Goal: Check status: Check status

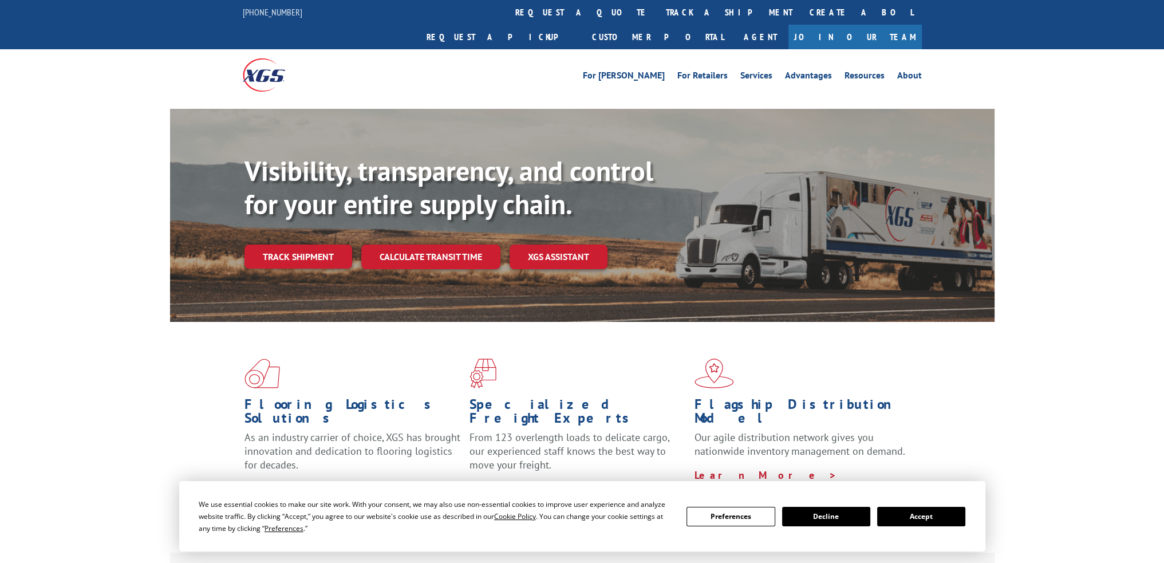
click at [323, 245] on link "Track shipment" at bounding box center [299, 257] width 108 height 24
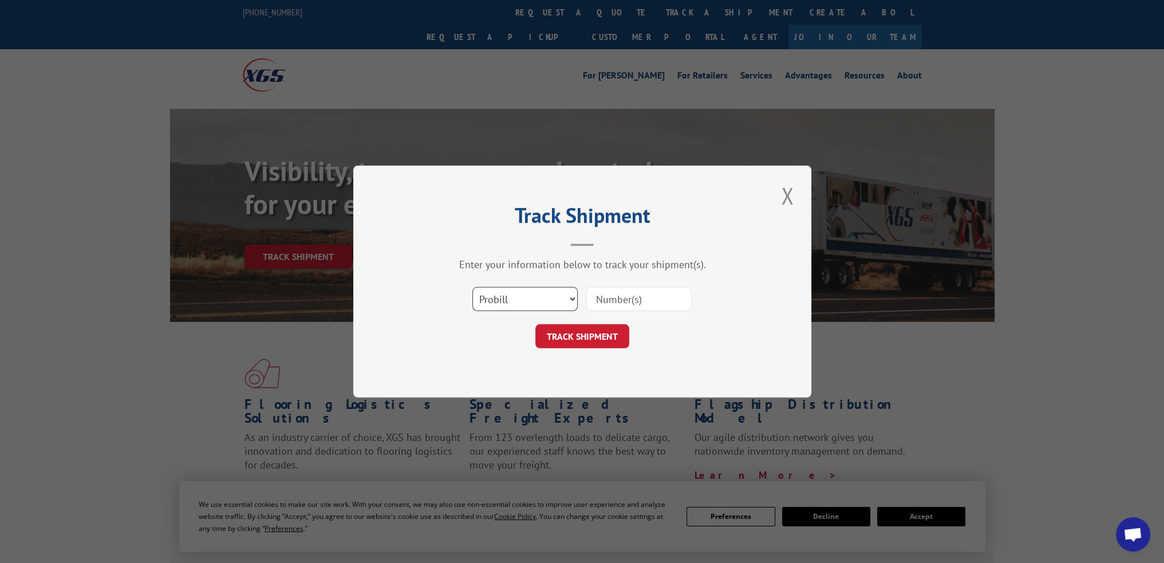
click at [529, 295] on select "Select category... Probill BOL PO" at bounding box center [525, 299] width 105 height 24
select select "po"
click at [473, 287] on select "Select category... Probill BOL PO" at bounding box center [525, 299] width 105 height 24
click at [612, 297] on input at bounding box center [638, 299] width 105 height 24
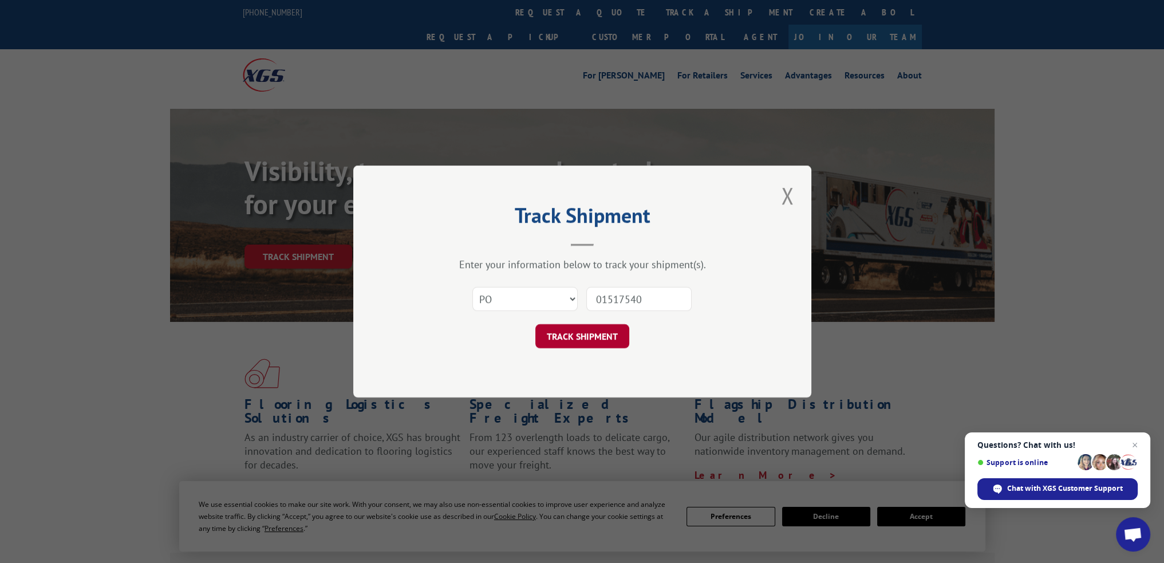
type input "01517540"
click at [599, 338] on button "TRACK SHIPMENT" at bounding box center [583, 336] width 94 height 24
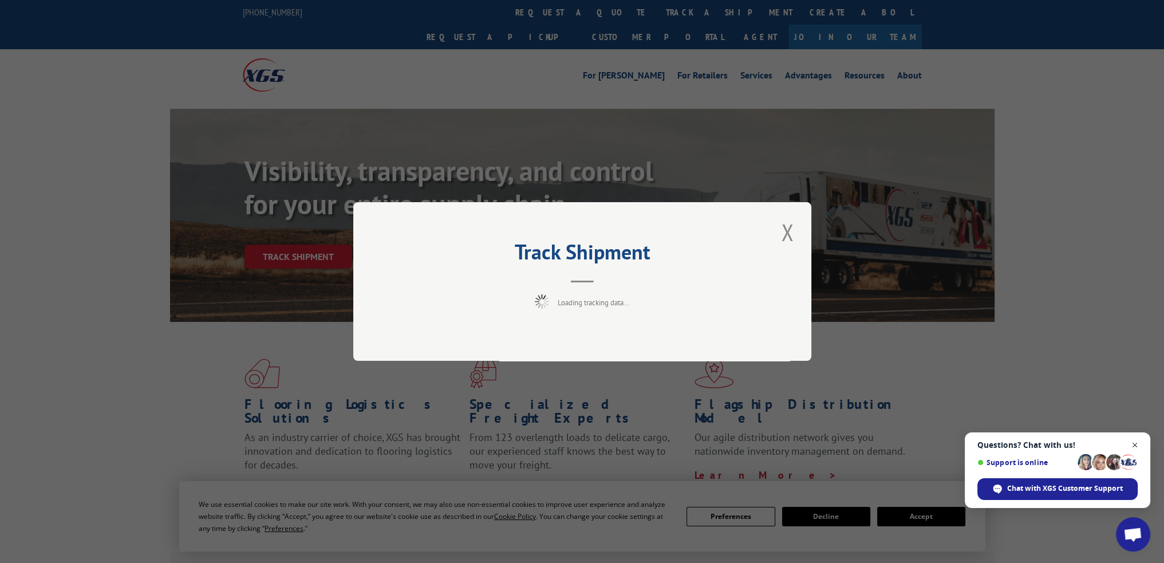
click at [1137, 446] on span "Open chat" at bounding box center [1135, 445] width 14 height 14
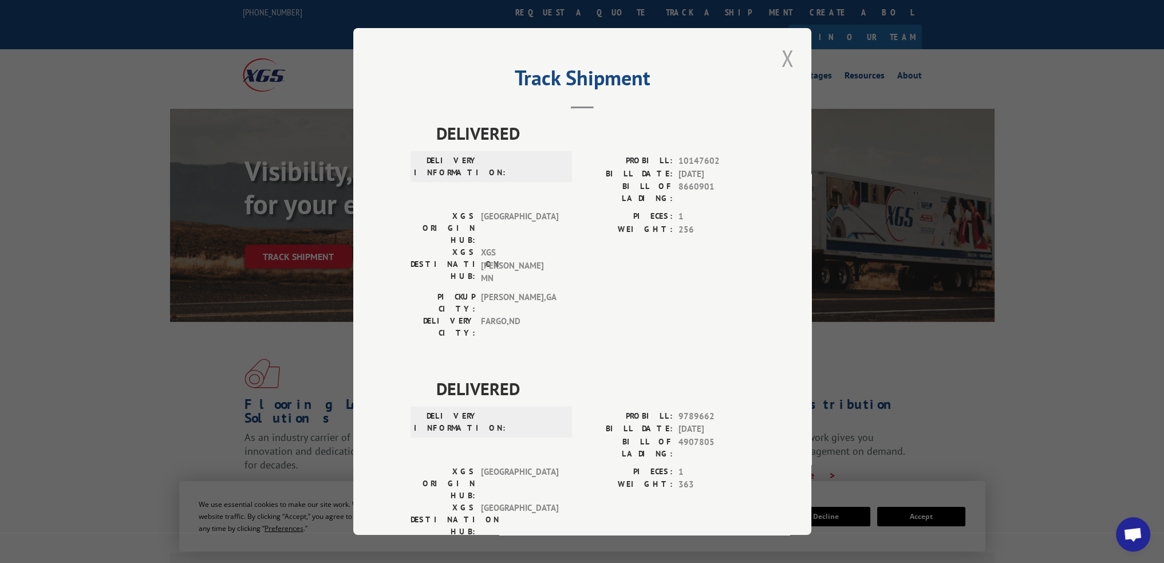
click at [778, 60] on button "Close modal" at bounding box center [787, 58] width 19 height 32
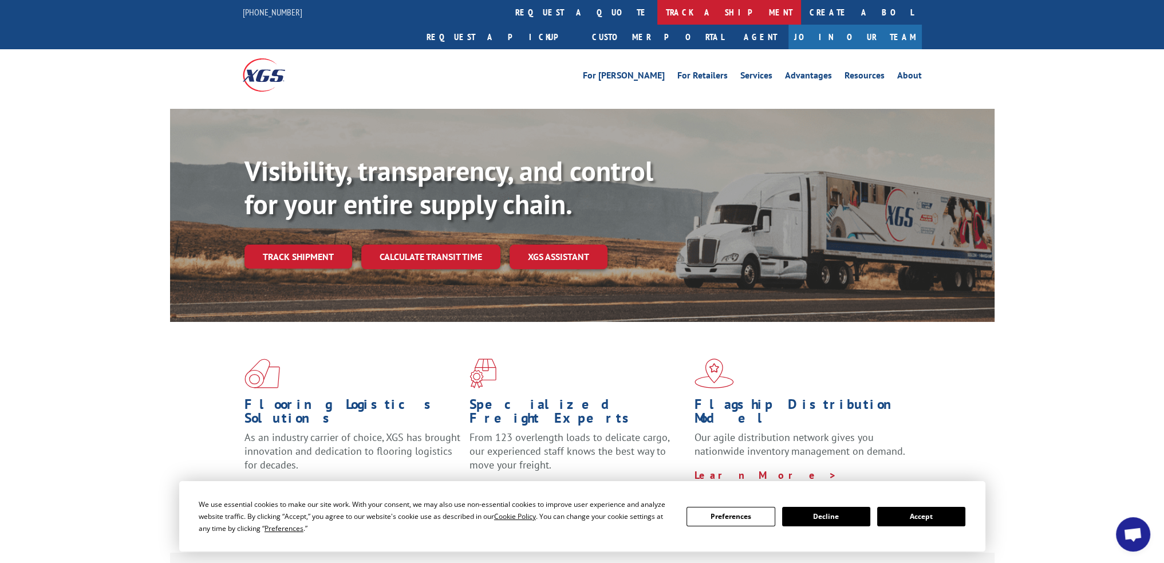
click at [658, 10] on link "track a shipment" at bounding box center [730, 12] width 144 height 25
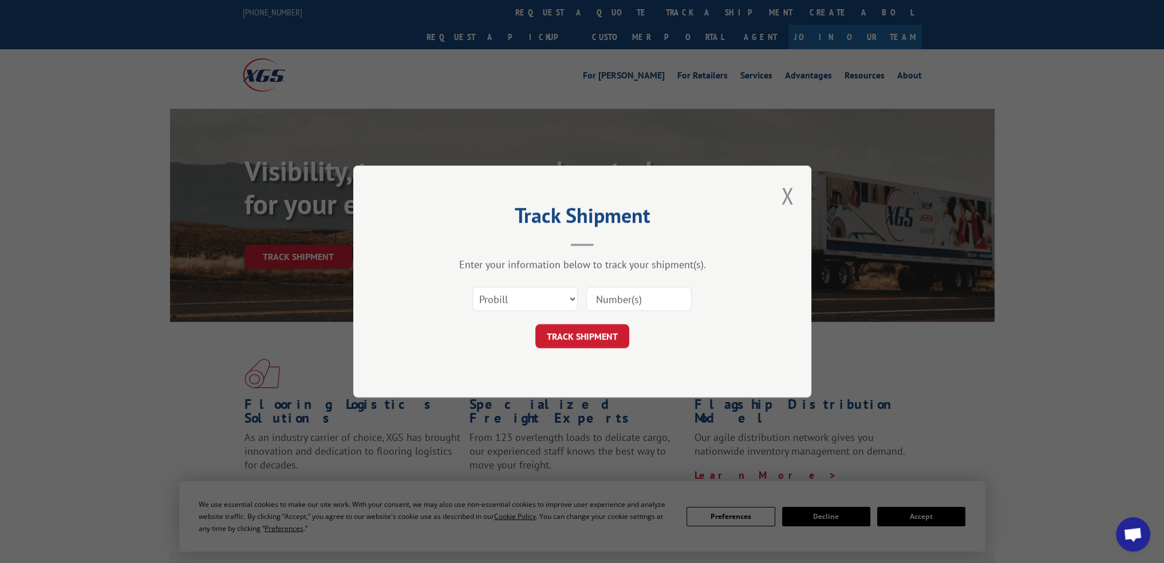
click at [624, 297] on input at bounding box center [638, 299] width 105 height 24
paste input "425323"
type input "425323"
click at [596, 333] on button "TRACK SHIPMENT" at bounding box center [583, 336] width 94 height 24
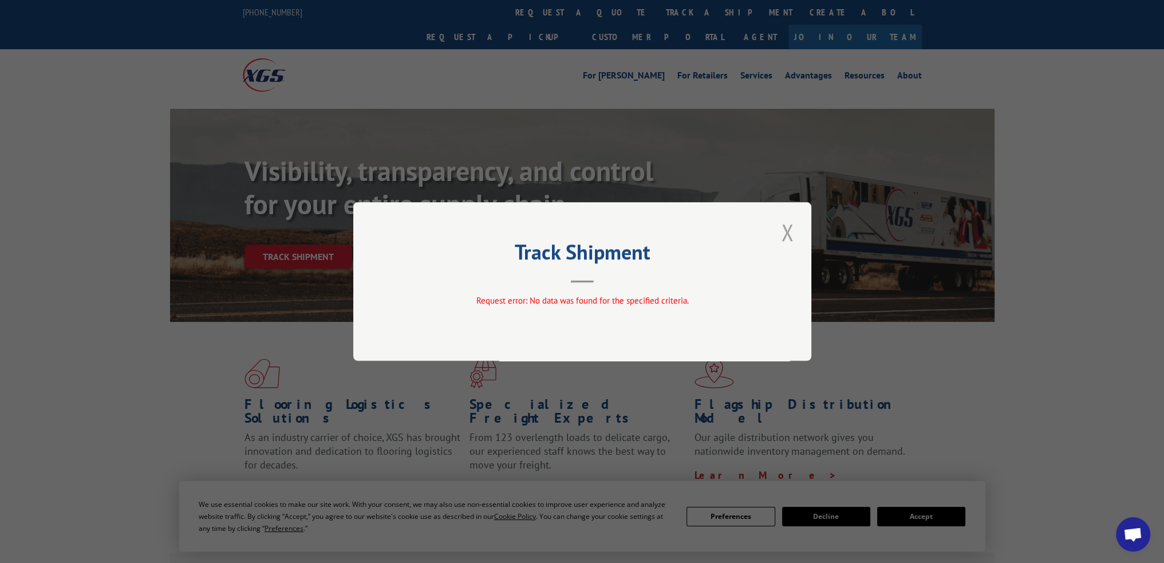
click at [791, 233] on button "Close modal" at bounding box center [787, 232] width 19 height 32
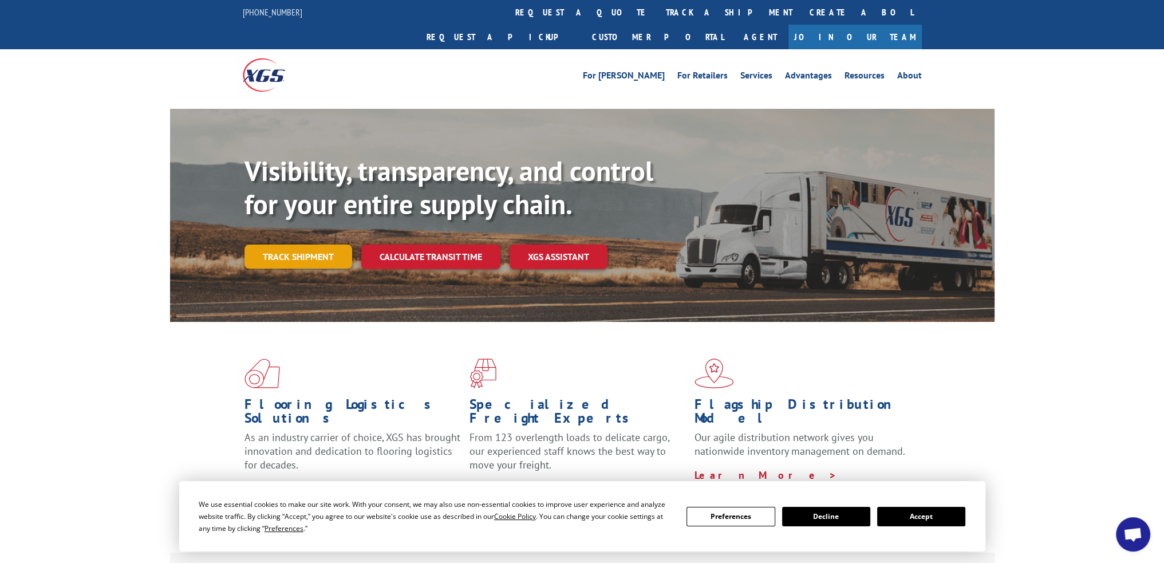
click at [325, 245] on link "Track shipment" at bounding box center [299, 257] width 108 height 24
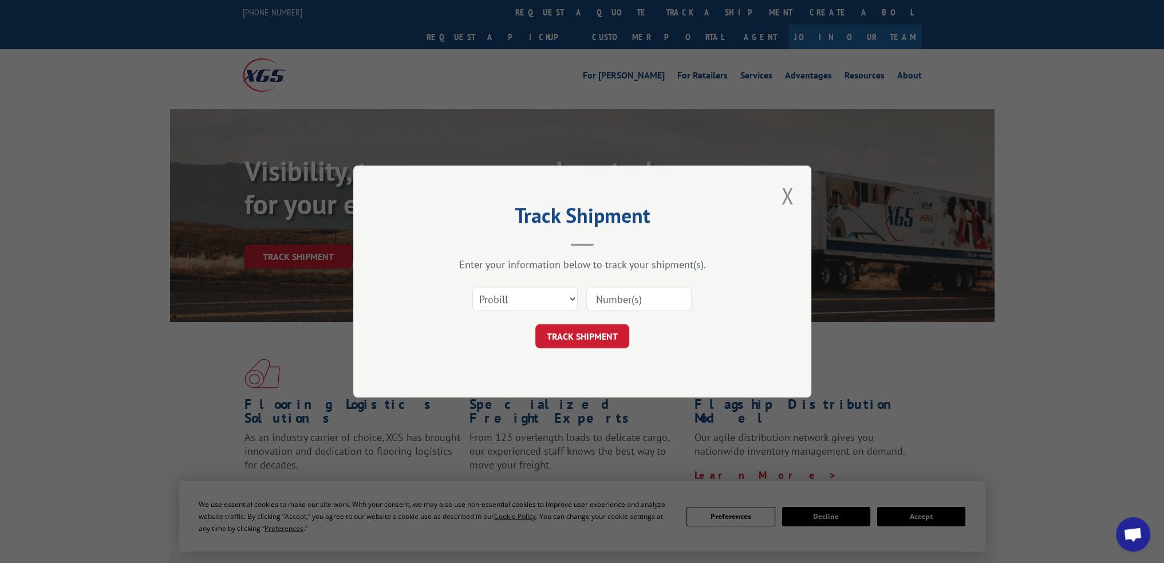
click at [612, 295] on input at bounding box center [638, 299] width 105 height 24
paste input "260290250808"
type input "260290250808"
click at [590, 342] on button "TRACK SHIPMENT" at bounding box center [583, 336] width 94 height 24
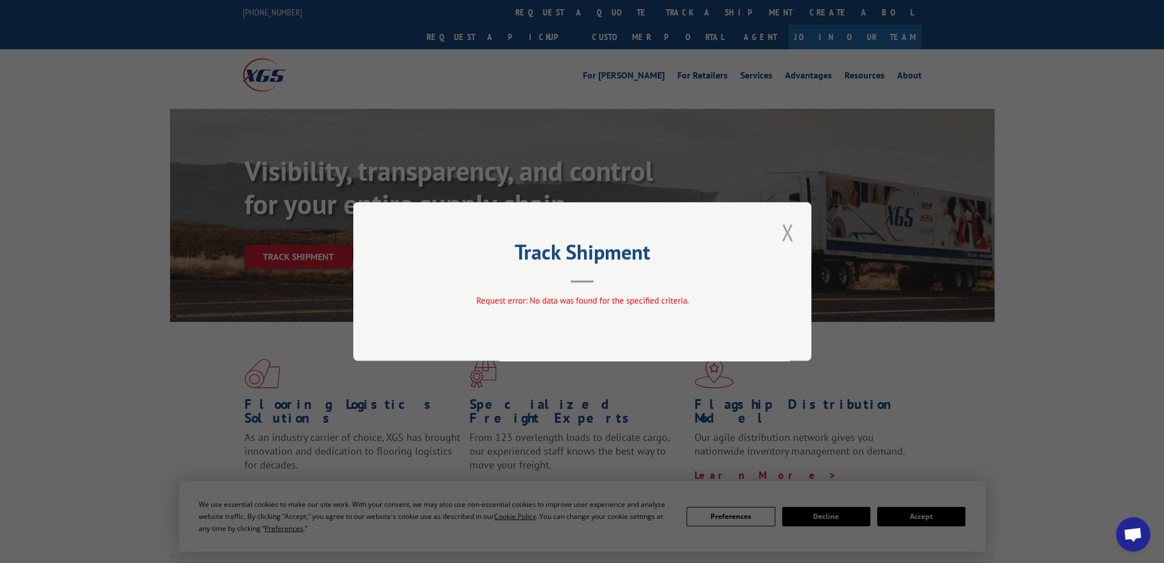
click at [790, 235] on button "Close modal" at bounding box center [787, 232] width 19 height 32
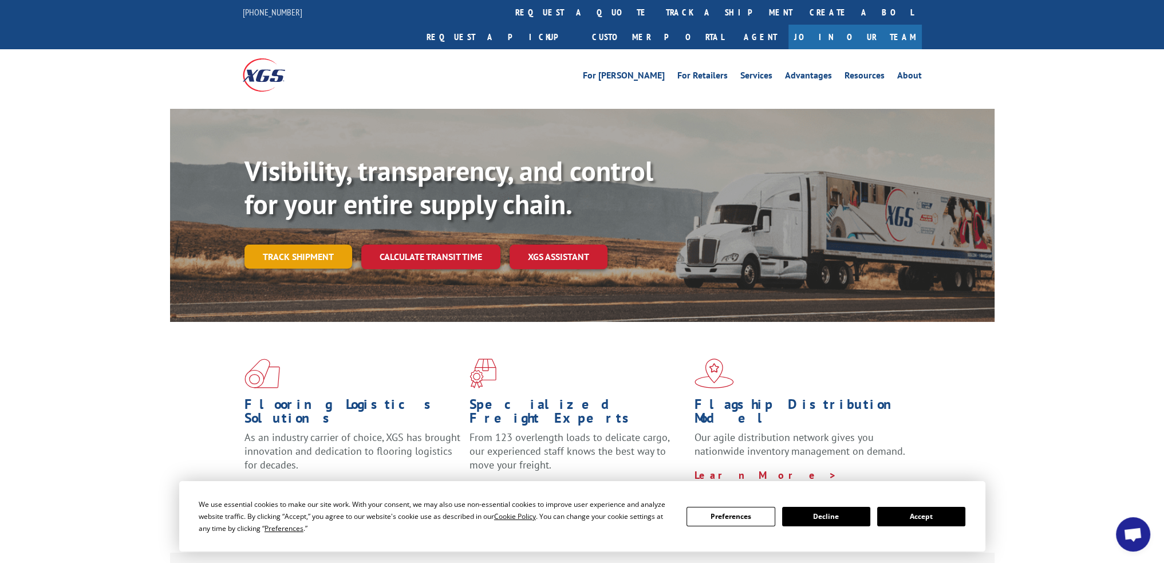
click at [319, 245] on link "Track shipment" at bounding box center [299, 257] width 108 height 24
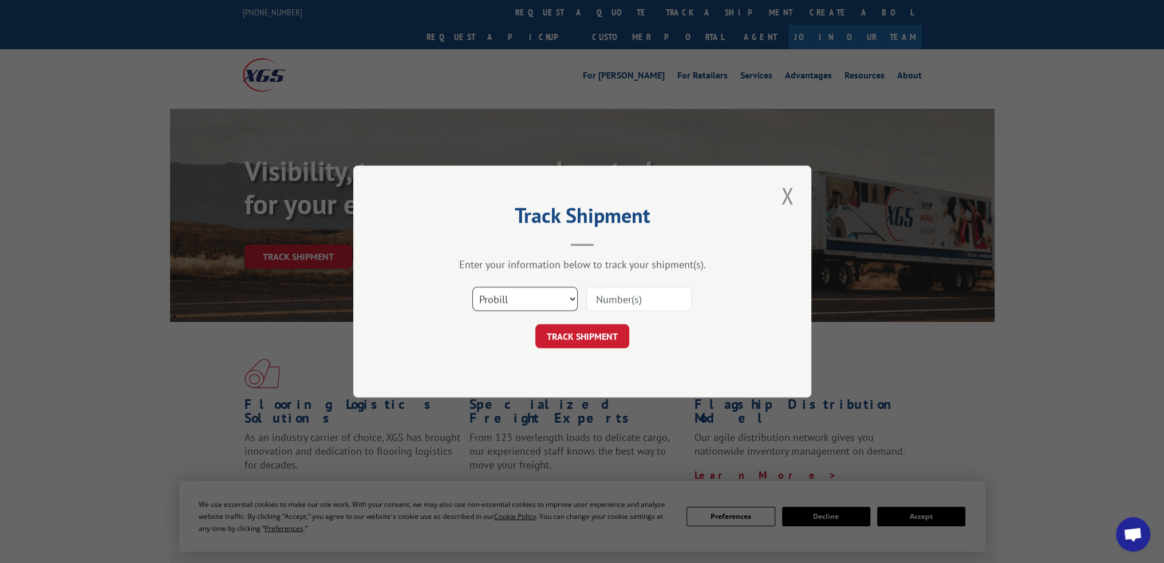
click at [560, 297] on select "Select category... Probill BOL PO" at bounding box center [525, 299] width 105 height 24
select select "bol"
click at [473, 287] on select "Select category... Probill BOL PO" at bounding box center [525, 299] width 105 height 24
click at [616, 299] on input at bounding box center [638, 299] width 105 height 24
paste input "260290250808"
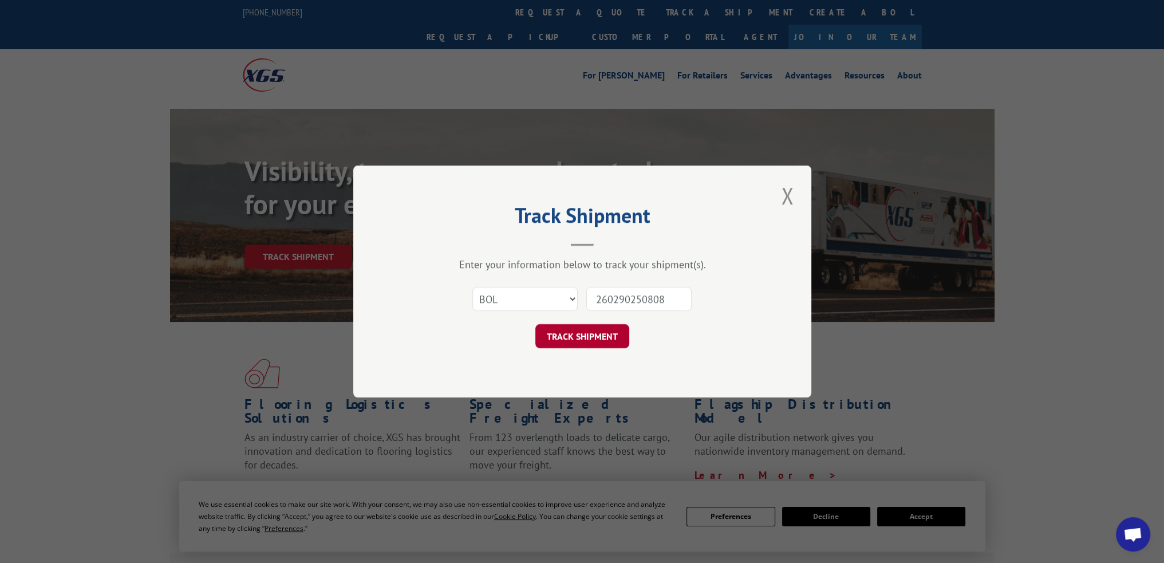
type input "260290250808"
click at [595, 338] on button "TRACK SHIPMENT" at bounding box center [583, 336] width 94 height 24
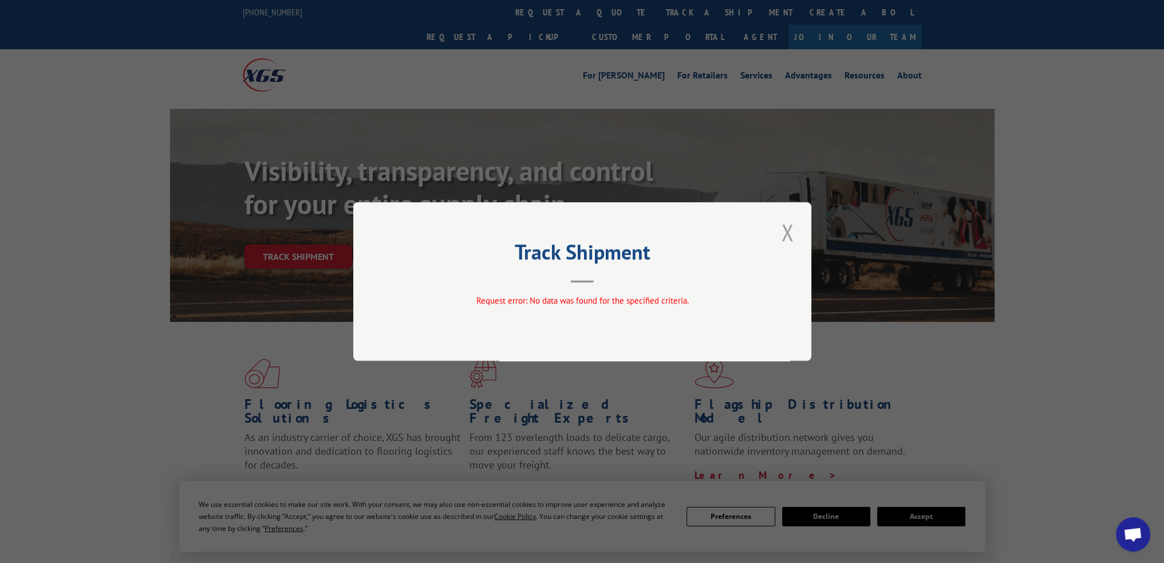
click at [788, 235] on button "Close modal" at bounding box center [787, 232] width 19 height 32
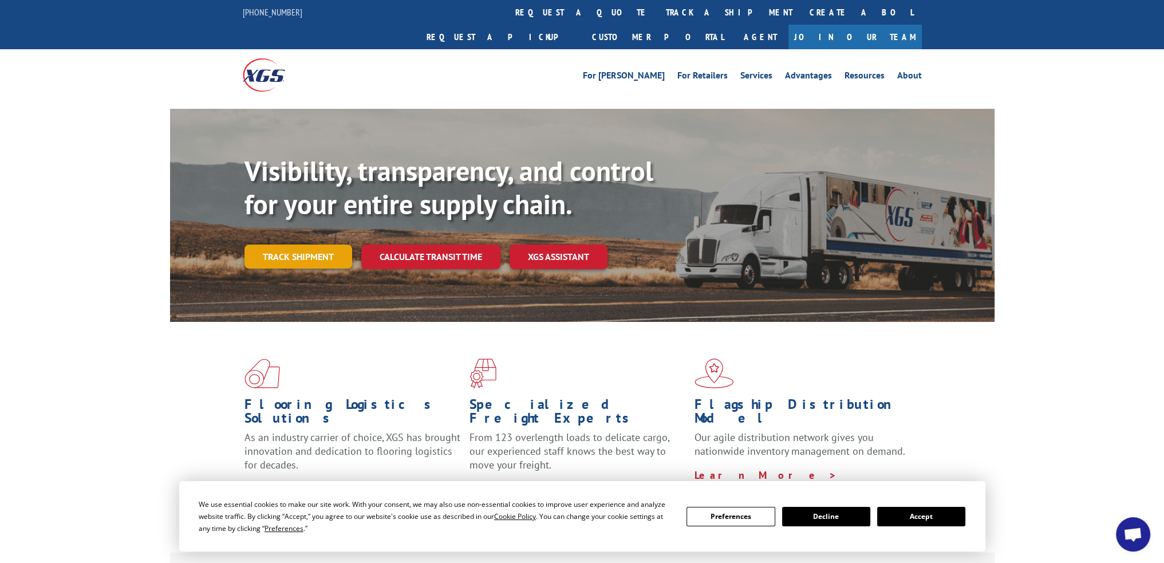
click at [319, 245] on link "Track shipment" at bounding box center [299, 257] width 108 height 24
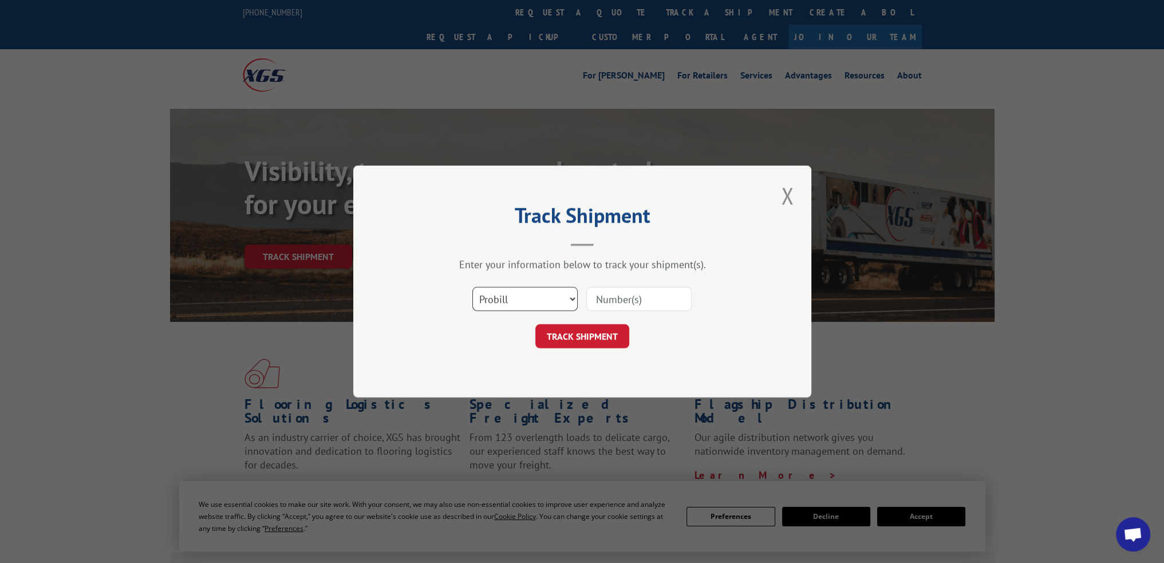
click at [515, 292] on select "Select category... Probill BOL PO" at bounding box center [525, 299] width 105 height 24
select select "bol"
click at [473, 287] on select "Select category... Probill BOL PO" at bounding box center [525, 299] width 105 height 24
click at [620, 298] on input at bounding box center [638, 299] width 105 height 24
click at [636, 302] on input at bounding box center [638, 299] width 105 height 24
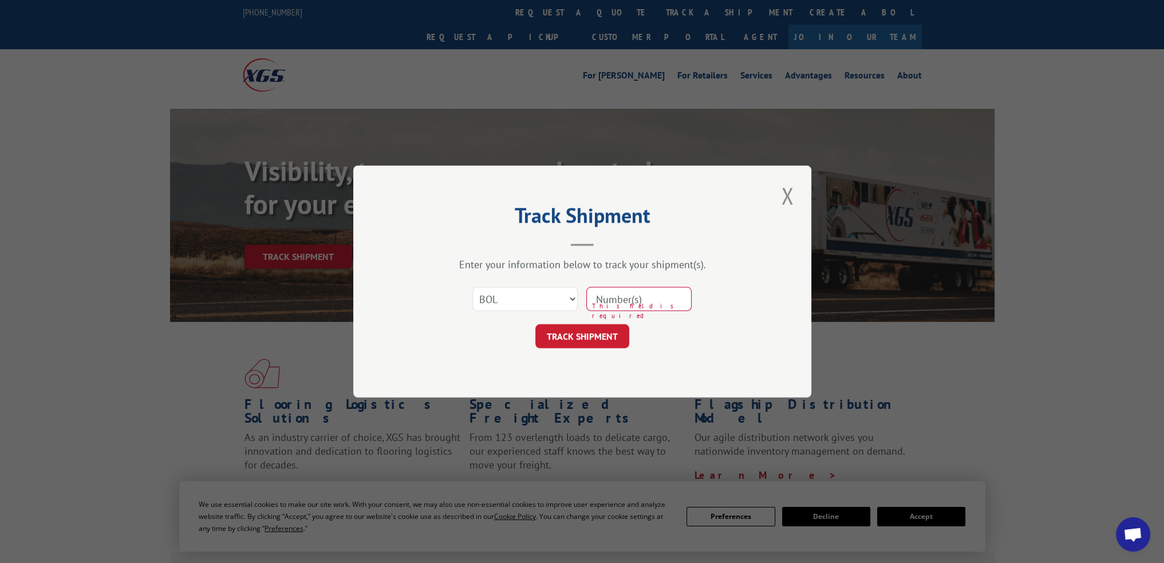
paste input "425323"
type input "425323"
click at [586, 333] on button "TRACK SHIPMENT" at bounding box center [583, 336] width 94 height 24
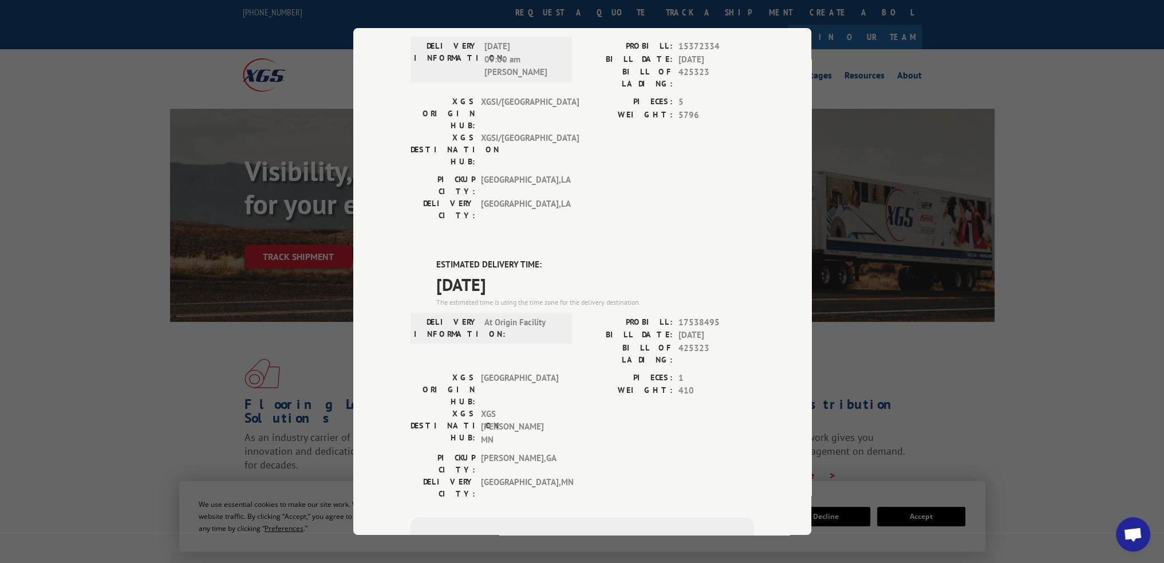
scroll to position [57, 0]
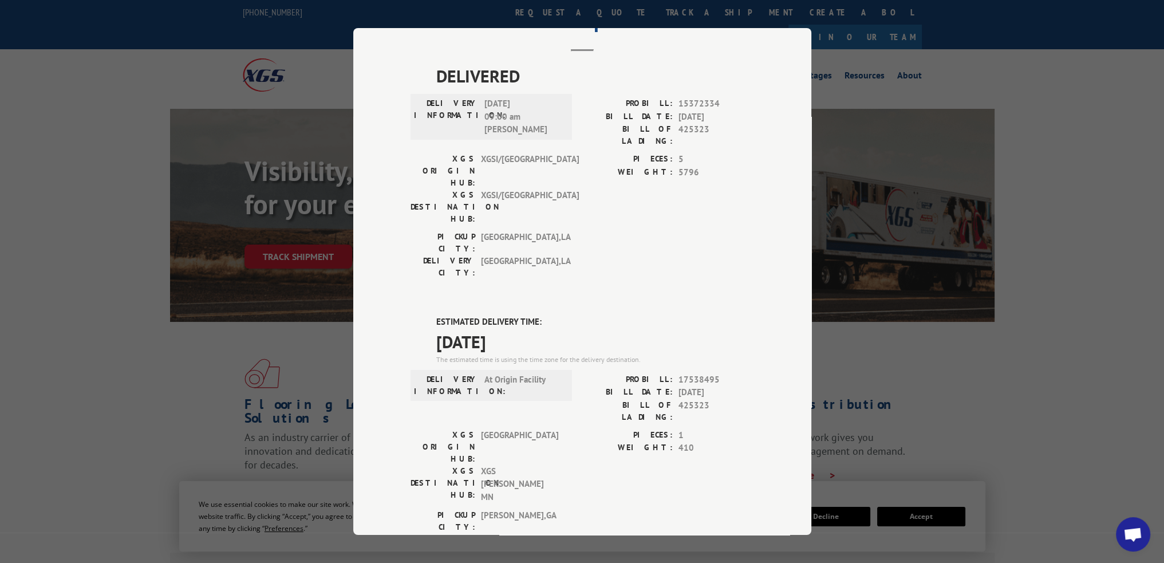
click at [316, 325] on div "Track Shipment DELIVERED DELIVERY INFORMATION: [DATE] 09:00 am [PERSON_NAME]: 1…" at bounding box center [582, 281] width 1164 height 563
click at [1021, 341] on div "Track Shipment DELIVERED DELIVERY INFORMATION: [DATE] 09:00 am [PERSON_NAME]: 1…" at bounding box center [582, 281] width 1164 height 563
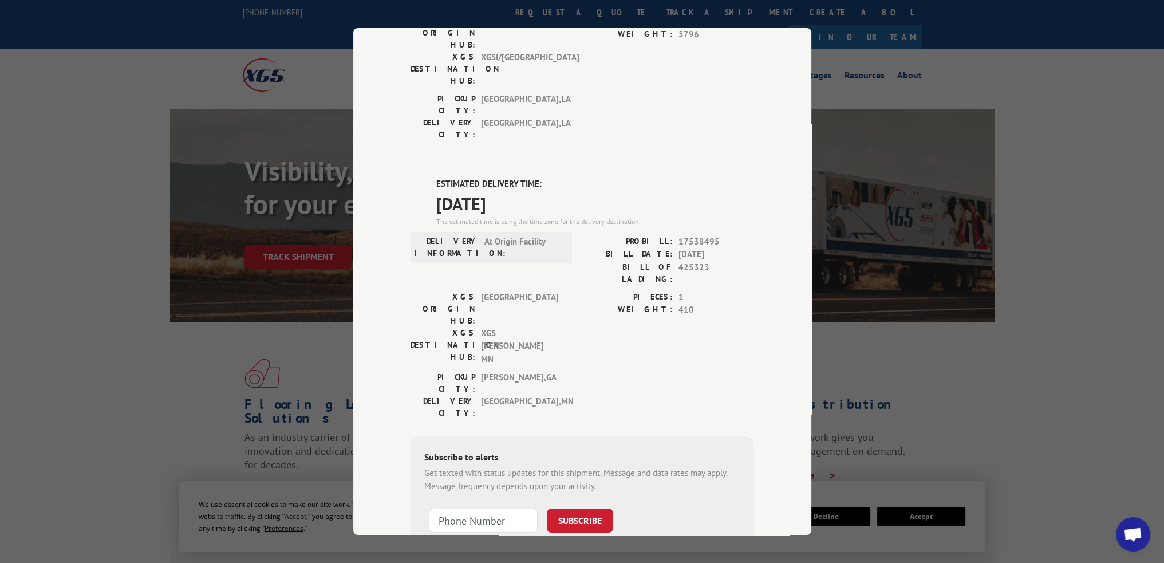
scroll to position [0, 0]
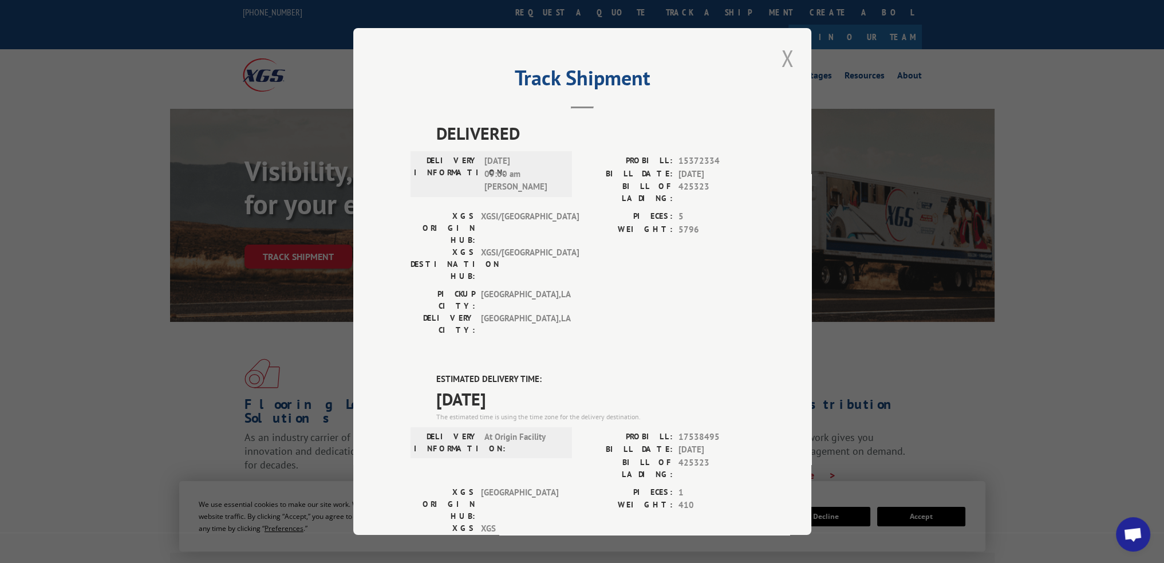
click at [786, 54] on button "Close modal" at bounding box center [787, 58] width 19 height 32
